Goal: Information Seeking & Learning: Learn about a topic

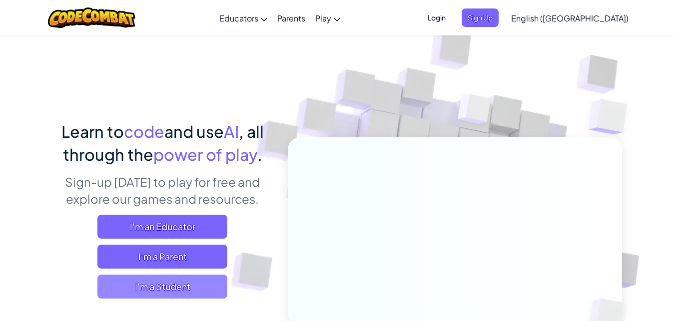
click at [158, 287] on span "I'm a Student" at bounding box center [162, 287] width 130 height 24
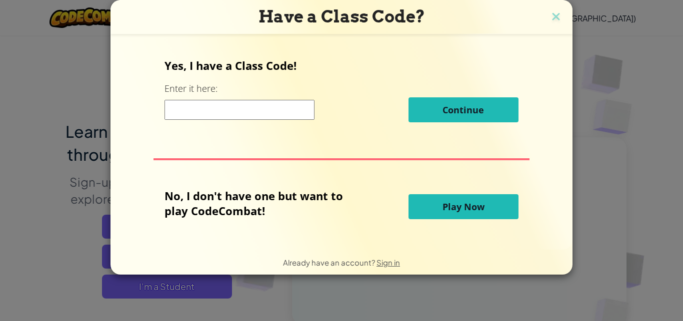
click at [264, 112] on input at bounding box center [239, 110] width 150 height 20
click at [453, 212] on span "Play Now" at bounding box center [463, 207] width 42 height 12
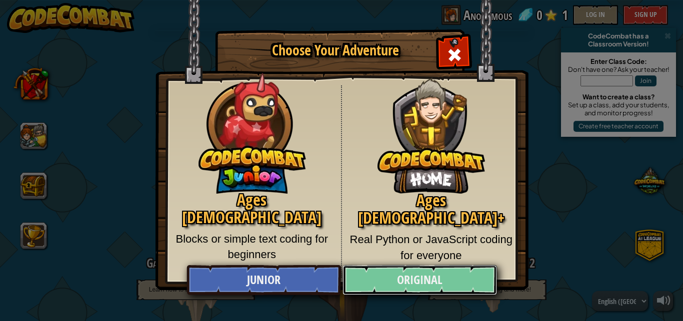
click at [403, 284] on link "Original" at bounding box center [419, 280] width 154 height 30
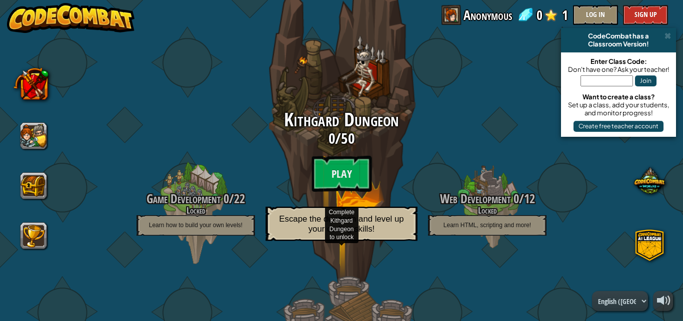
scroll to position [48, 0]
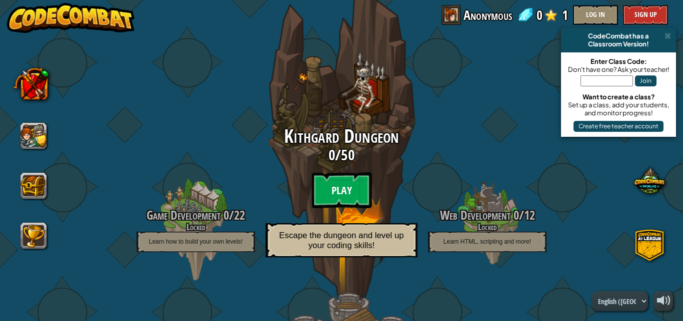
click at [329, 187] on btn "Play" at bounding box center [341, 190] width 60 height 36
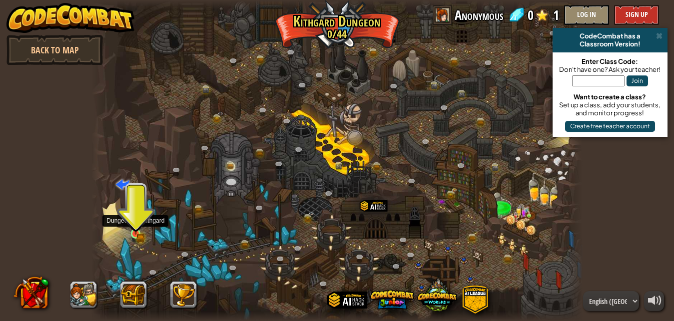
click at [138, 228] on img at bounding box center [135, 221] width 11 height 25
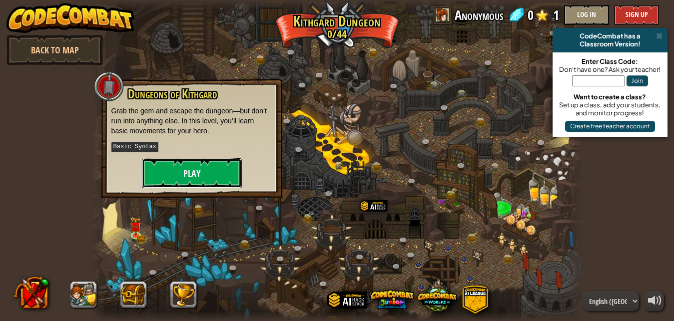
click at [197, 170] on button "Play" at bounding box center [192, 173] width 100 height 30
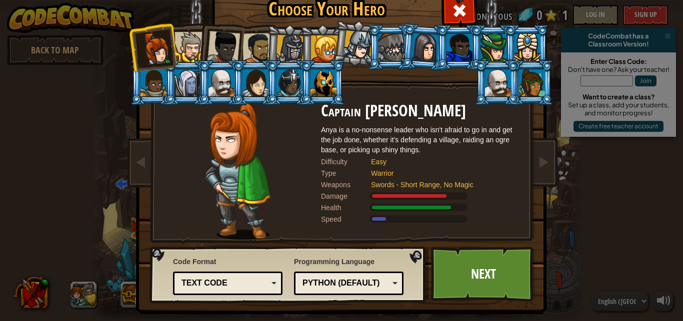
click at [334, 289] on div "Python (Default)" at bounding box center [348, 283] width 96 height 15
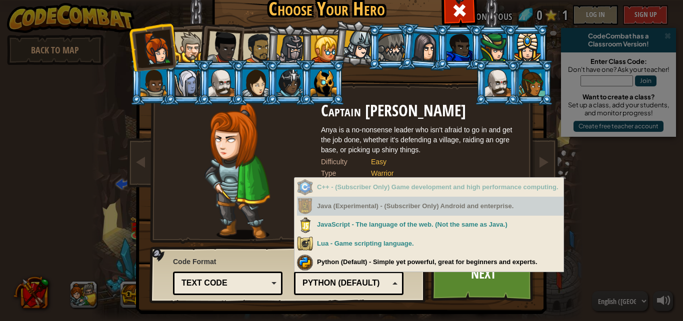
scroll to position [8, 0]
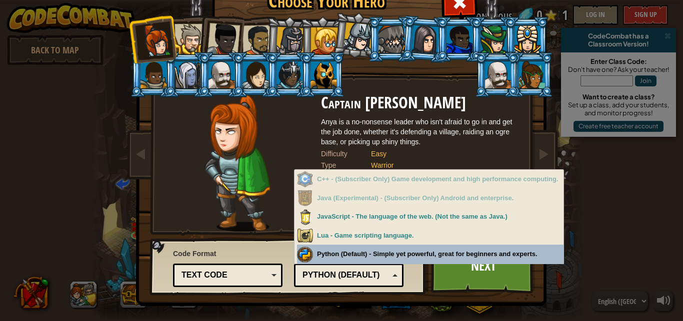
click at [340, 253] on div "Programming Language Python (Default) JavaScript Lua C++ Java (Experimental) Py…" at bounding box center [348, 266] width 109 height 41
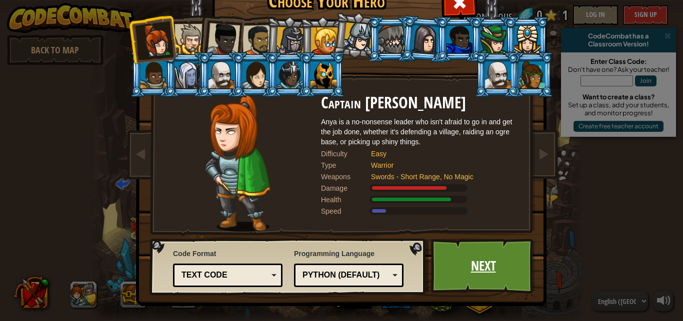
click at [481, 270] on link "Next" at bounding box center [483, 266] width 104 height 55
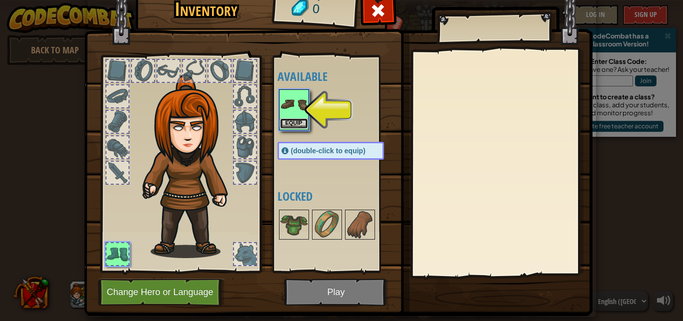
click at [290, 122] on button "Equip" at bounding box center [294, 123] width 28 height 10
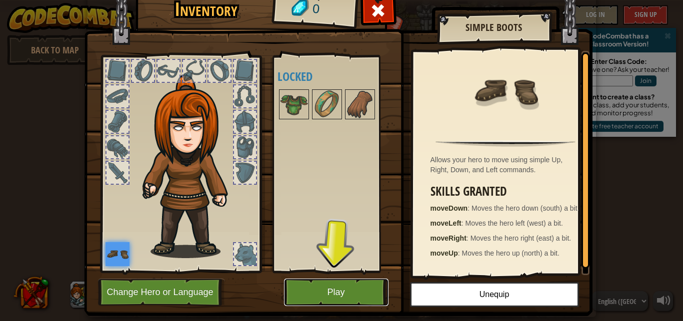
click at [343, 295] on button "Play" at bounding box center [336, 292] width 104 height 27
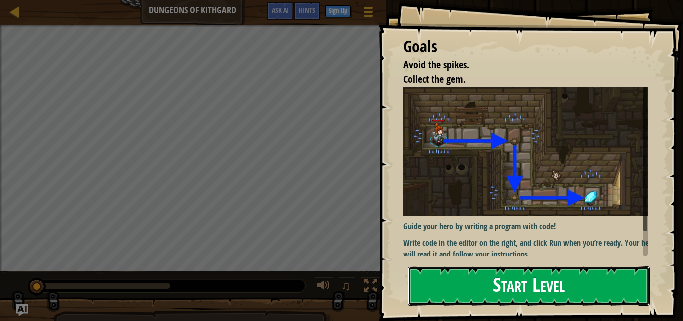
click at [538, 279] on button "Start Level" at bounding box center [529, 285] width 242 height 39
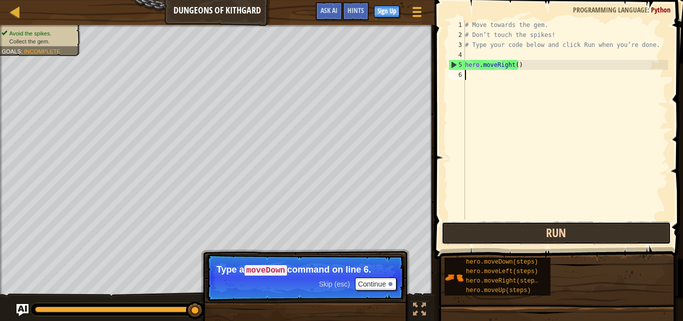
click at [542, 238] on button "Run" at bounding box center [555, 233] width 229 height 23
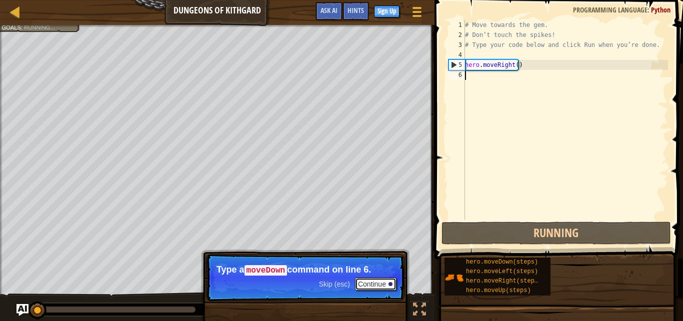
click at [382, 281] on button "Continue" at bounding box center [375, 284] width 41 height 13
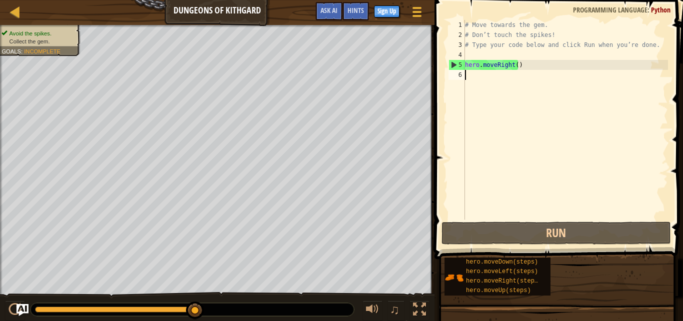
click at [509, 68] on div "# Move towards the gem. # Don’t touch the spikes! # Type your code below and cl…" at bounding box center [565, 130] width 205 height 220
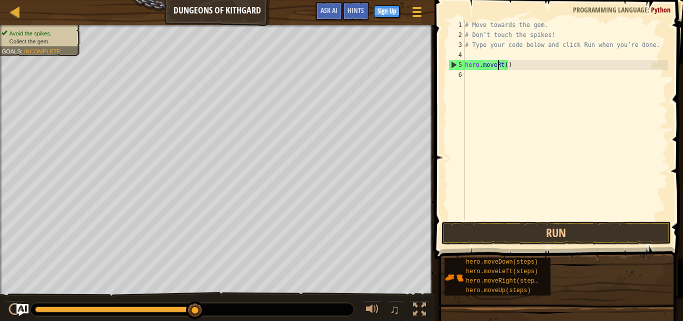
type textarea "hero.movet()"
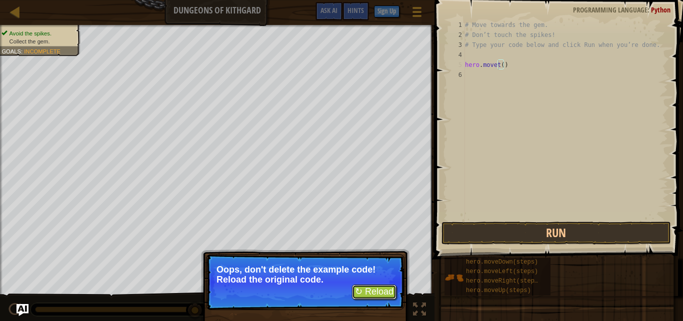
click at [381, 291] on button "↻ Reload" at bounding box center [374, 292] width 44 height 15
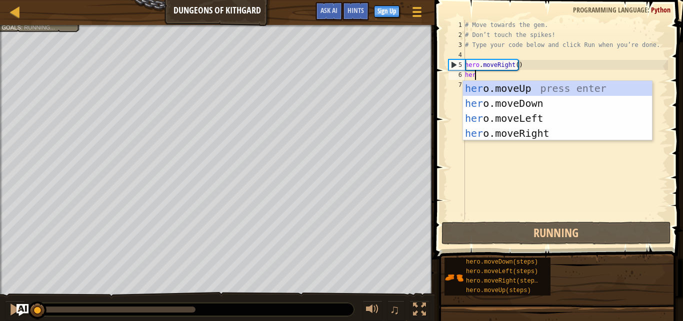
scroll to position [4, 0]
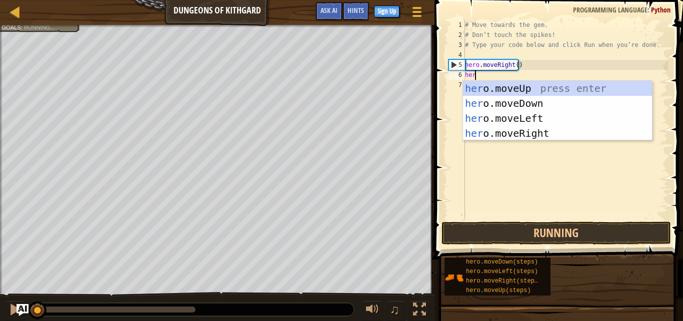
type textarea "hero"
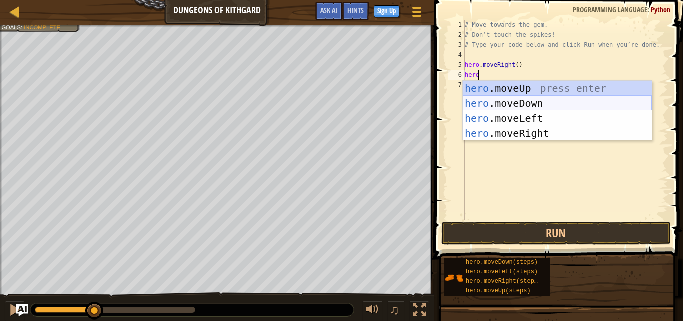
click at [528, 101] on div "hero .moveUp press enter hero .moveDown press enter hero .moveLeft press enter …" at bounding box center [557, 126] width 189 height 90
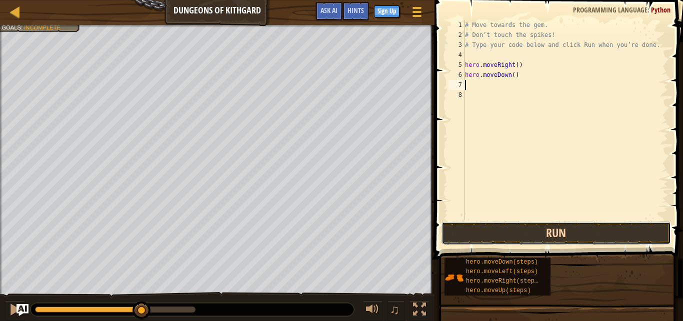
click at [548, 234] on button "Run" at bounding box center [555, 233] width 229 height 23
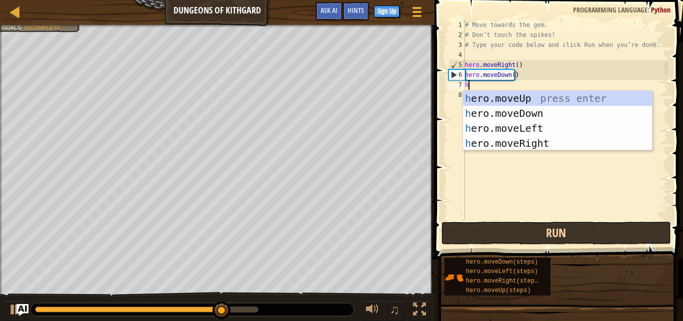
scroll to position [4, 0]
type textarea "hero"
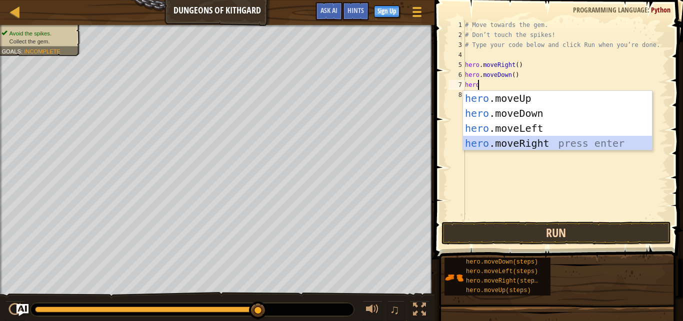
scroll to position [0, 0]
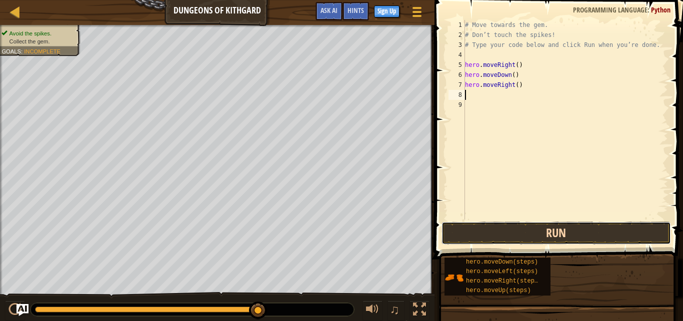
click at [571, 224] on button "Run" at bounding box center [555, 233] width 229 height 23
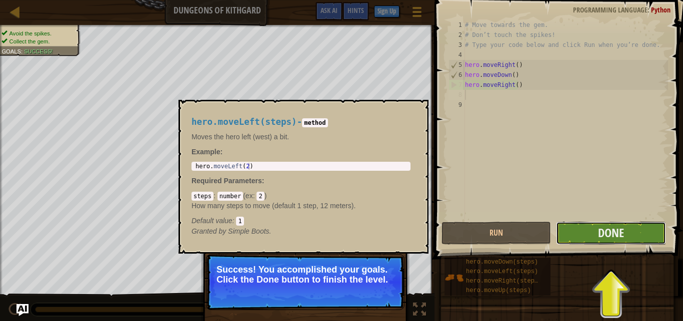
click at [574, 231] on button "Done" at bounding box center [610, 233] width 109 height 23
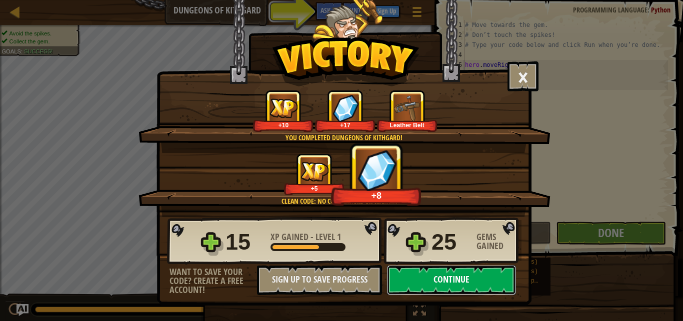
click at [438, 280] on button "Continue" at bounding box center [451, 280] width 129 height 30
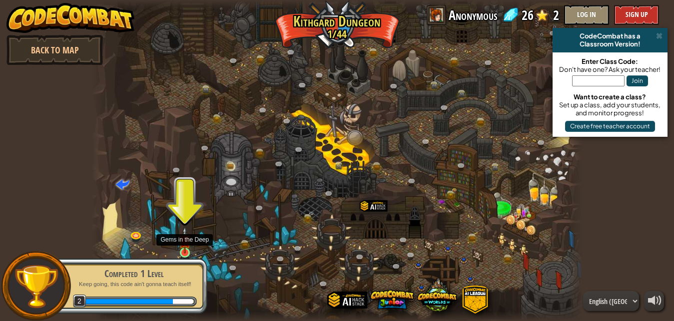
click at [188, 249] on img at bounding box center [184, 240] width 11 height 26
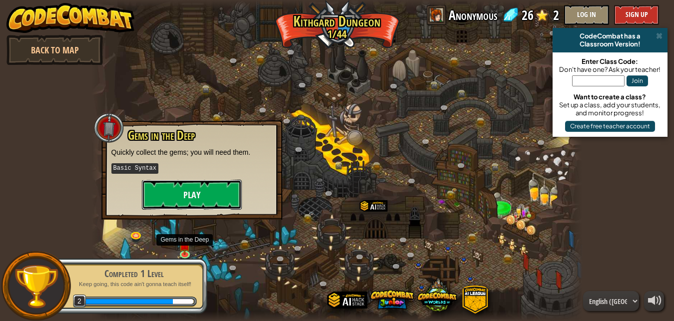
click at [205, 189] on button "Play" at bounding box center [192, 195] width 100 height 30
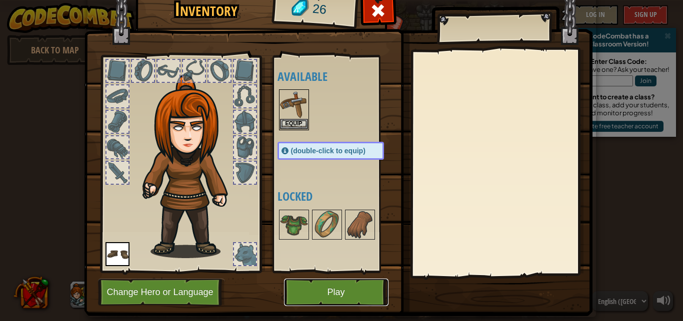
click at [308, 296] on button "Play" at bounding box center [336, 292] width 104 height 27
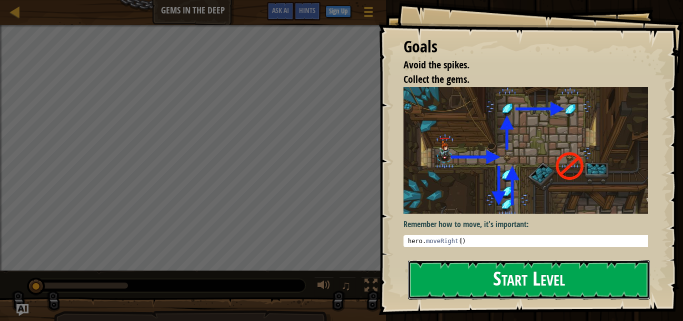
click at [475, 273] on button "Start Level" at bounding box center [529, 279] width 242 height 39
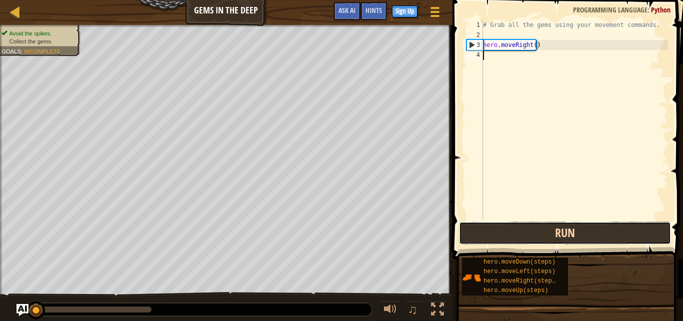
click at [578, 231] on button "Run" at bounding box center [565, 233] width 212 height 23
click at [578, 231] on button "Running" at bounding box center [565, 233] width 212 height 23
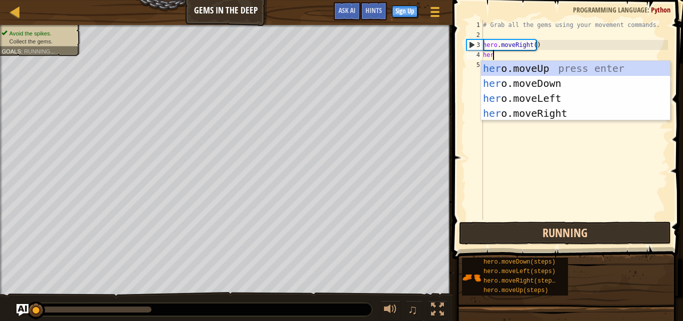
type textarea "hero"
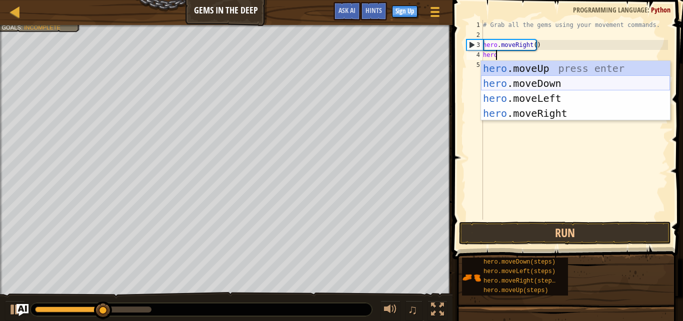
click at [561, 86] on div "hero .moveUp press enter hero .moveDown press enter hero .moveLeft press enter …" at bounding box center [575, 106] width 189 height 90
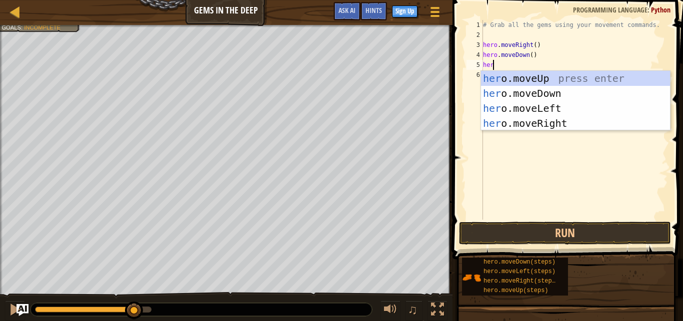
type textarea "hero"
click at [569, 77] on div "hero .moveUp press enter hero .moveDown press enter hero .moveLeft press enter …" at bounding box center [575, 116] width 189 height 90
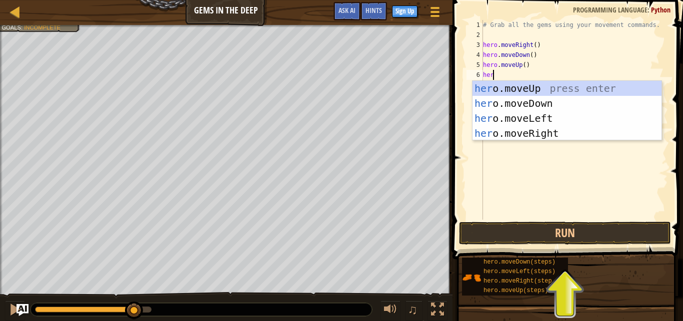
type textarea "hero"
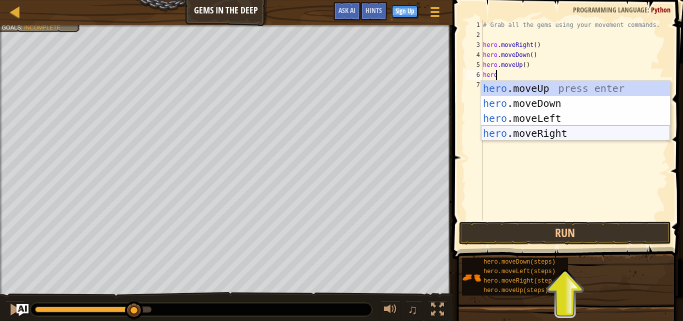
click at [554, 136] on div "hero .moveUp press enter hero .moveDown press enter hero .moveLeft press enter …" at bounding box center [575, 126] width 189 height 90
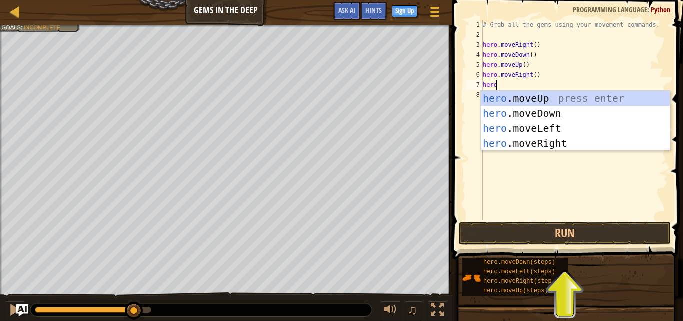
type textarea "her"
click at [574, 112] on div "her o.moveUp press enter her o.moveDown press enter her o.moveLeft press enter …" at bounding box center [575, 136] width 189 height 90
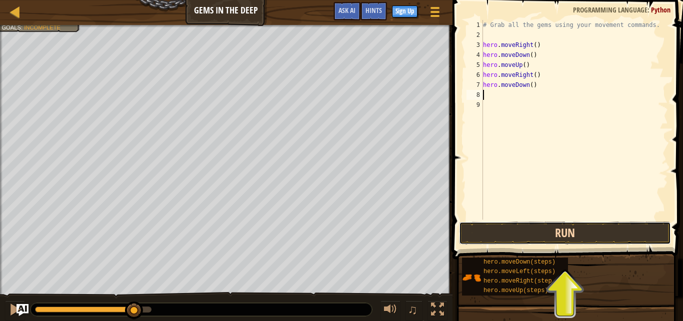
click at [541, 234] on button "Run" at bounding box center [565, 233] width 212 height 23
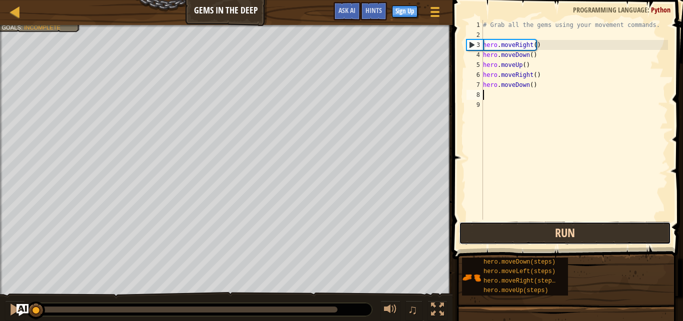
click at [541, 234] on button "Run" at bounding box center [565, 233] width 212 height 23
click at [547, 232] on button "Running" at bounding box center [565, 233] width 212 height 23
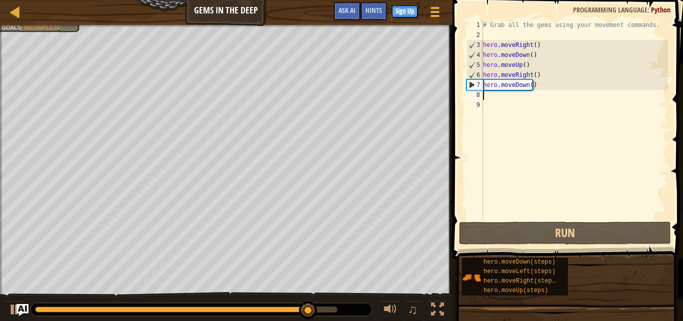
click at [542, 75] on div "# Grab all the gems using your movement commands. hero . moveRight ( ) hero . m…" at bounding box center [574, 130] width 187 height 220
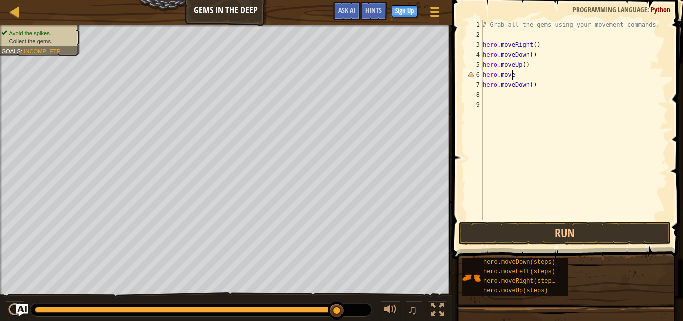
type textarea "hero.moveU"
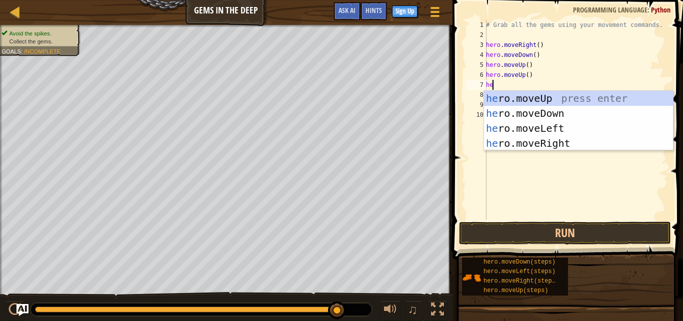
type textarea "her"
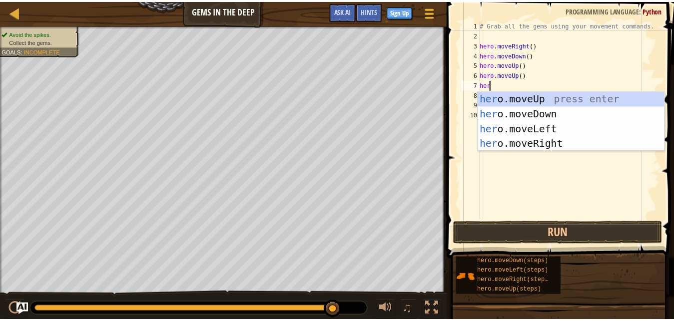
scroll to position [4, 0]
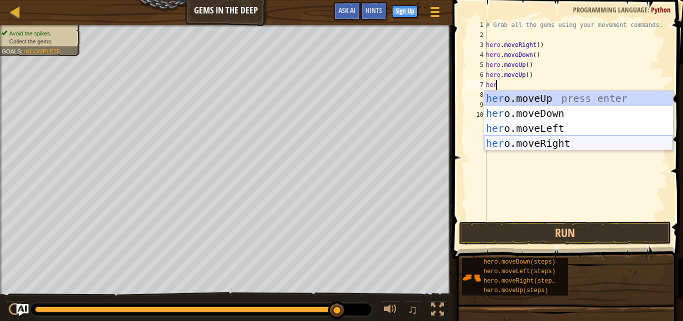
click at [533, 144] on div "her o.moveUp press enter her o.moveDown press enter her o.moveLeft press enter …" at bounding box center [578, 136] width 189 height 90
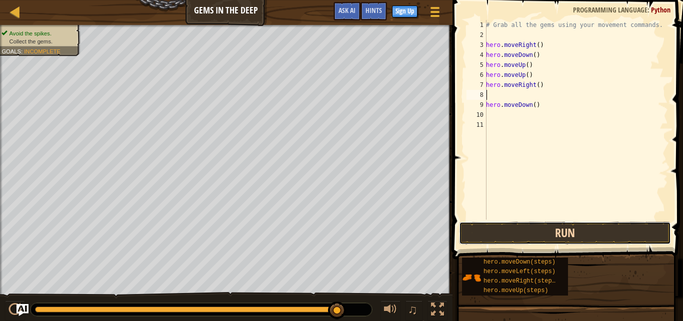
click at [558, 233] on button "Run" at bounding box center [565, 233] width 212 height 23
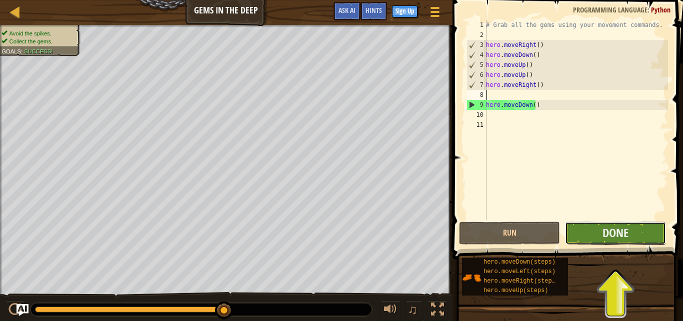
click at [590, 227] on button "Done" at bounding box center [615, 233] width 101 height 23
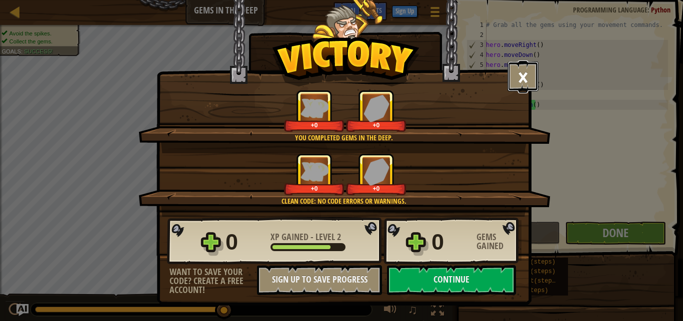
click at [523, 78] on button "×" at bounding box center [522, 76] width 31 height 30
